Goal: Information Seeking & Learning: Check status

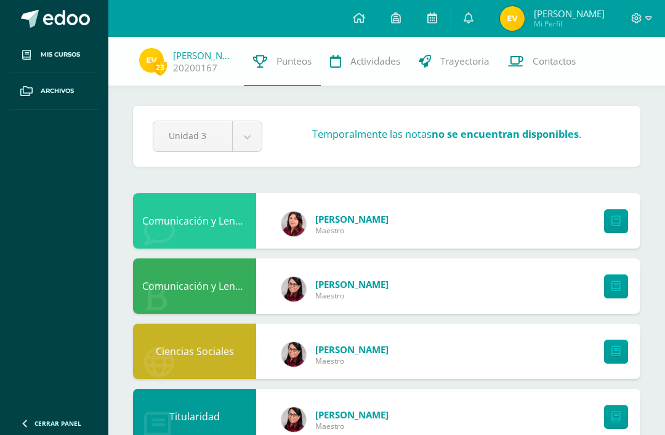
click at [358, 23] on link at bounding box center [359, 18] width 38 height 37
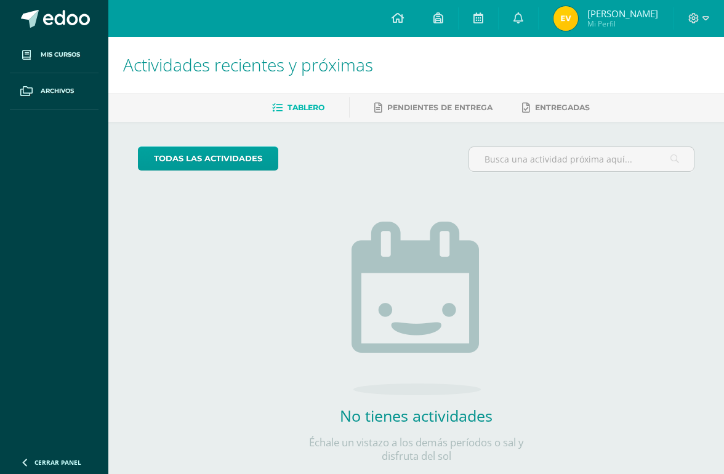
click at [399, 10] on link at bounding box center [398, 18] width 42 height 37
click at [619, 17] on span "[PERSON_NAME]" at bounding box center [623, 13] width 71 height 12
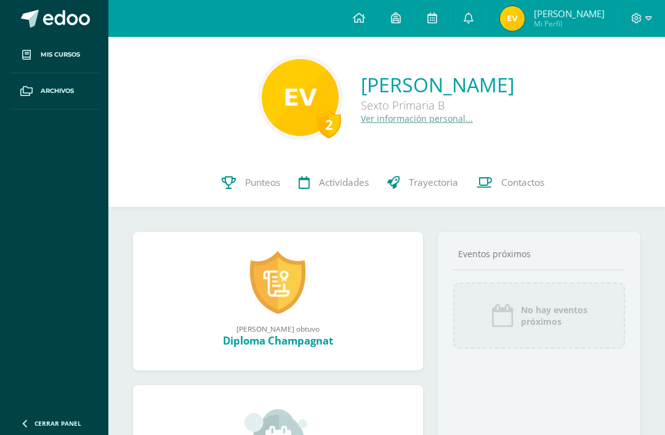
click at [234, 176] on icon at bounding box center [229, 182] width 14 height 13
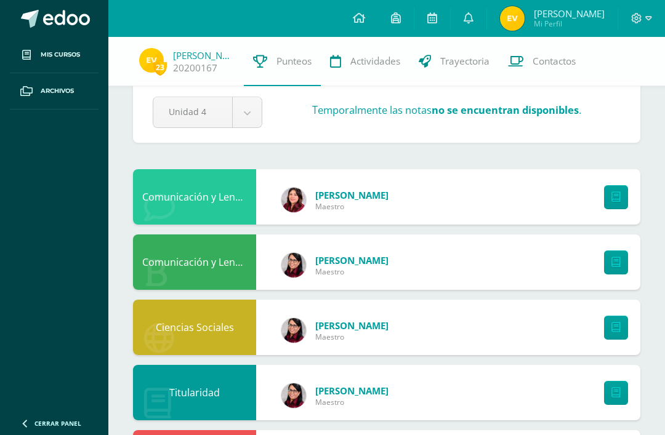
click at [240, 122] on body "Mis cursos Archivos Cerrar panel Ciencias Naturales y Tecnología Sexto Primaria…" at bounding box center [332, 439] width 665 height 926
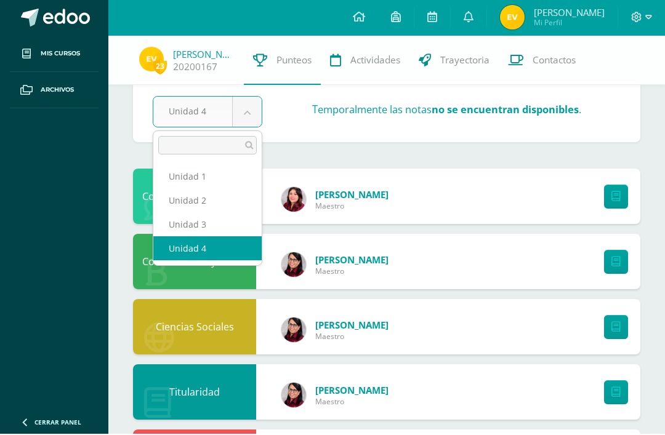
scroll to position [23, 0]
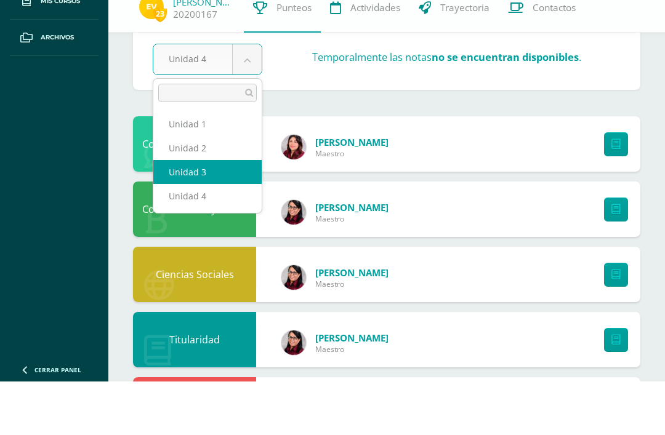
select select "Unidad 3"
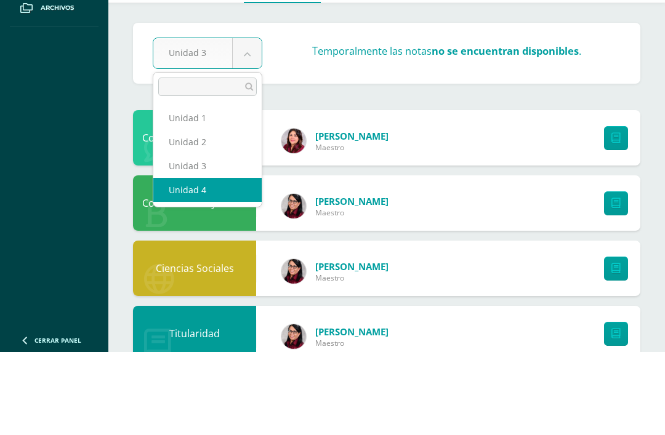
select select "Unidad 4"
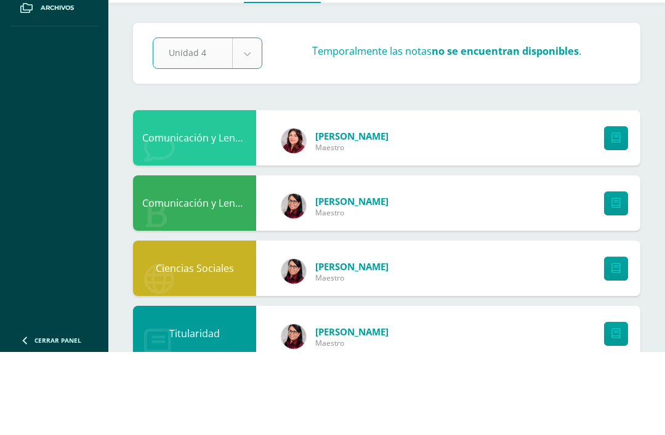
click at [187, 259] on div "Comunicación y Lenguaje,Idioma Español" at bounding box center [194, 286] width 123 height 55
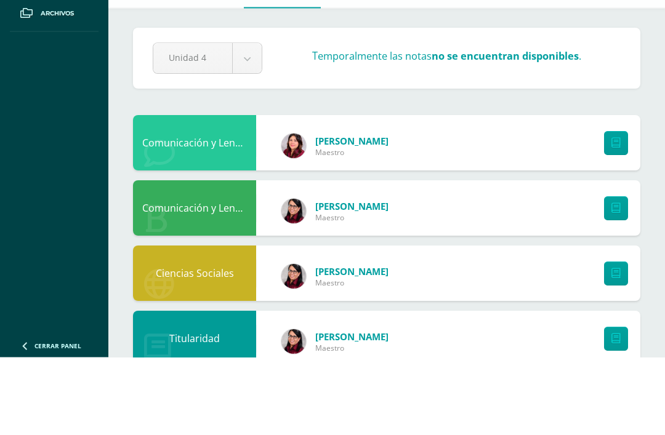
scroll to position [78, 0]
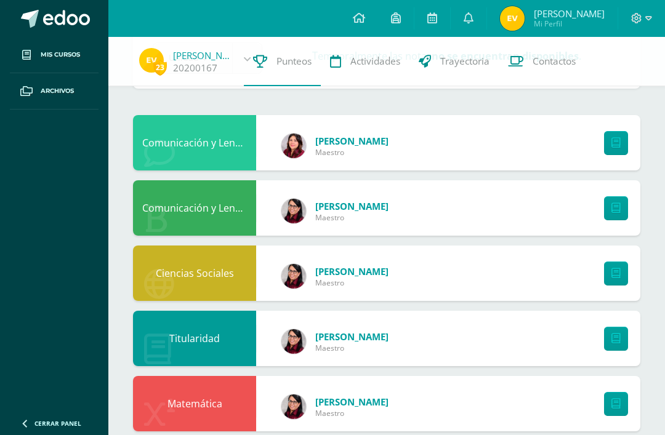
click at [118, 14] on div "Configuración Cerrar sesión [PERSON_NAME] Mi Perfil Avisos 227 avisos sin leer …" at bounding box center [386, 18] width 557 height 37
click at [415, 156] on div "Comunicación y Lenguaje,Idioma Extranjero,Inglés [PERSON_NAME]" at bounding box center [386, 142] width 507 height 55
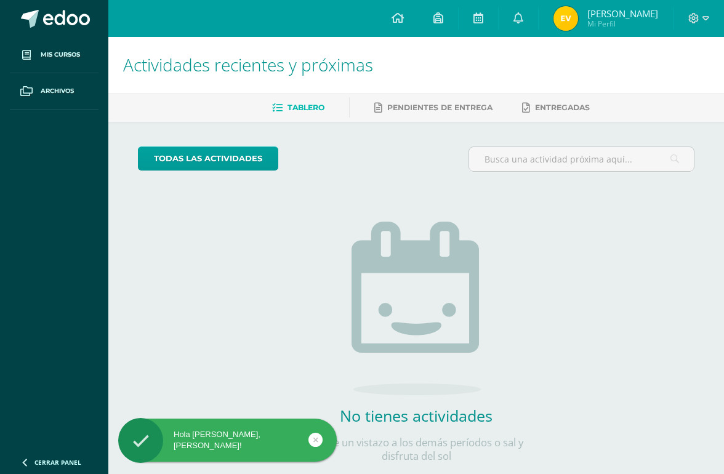
click at [591, 10] on span "Erick Sebastián Mi Perfil" at bounding box center [606, 18] width 110 height 25
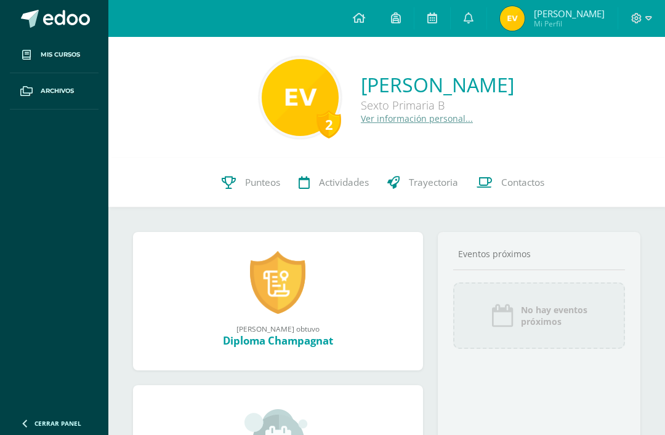
click at [261, 181] on span "Punteos" at bounding box center [262, 182] width 35 height 13
